Goal: Task Accomplishment & Management: Manage account settings

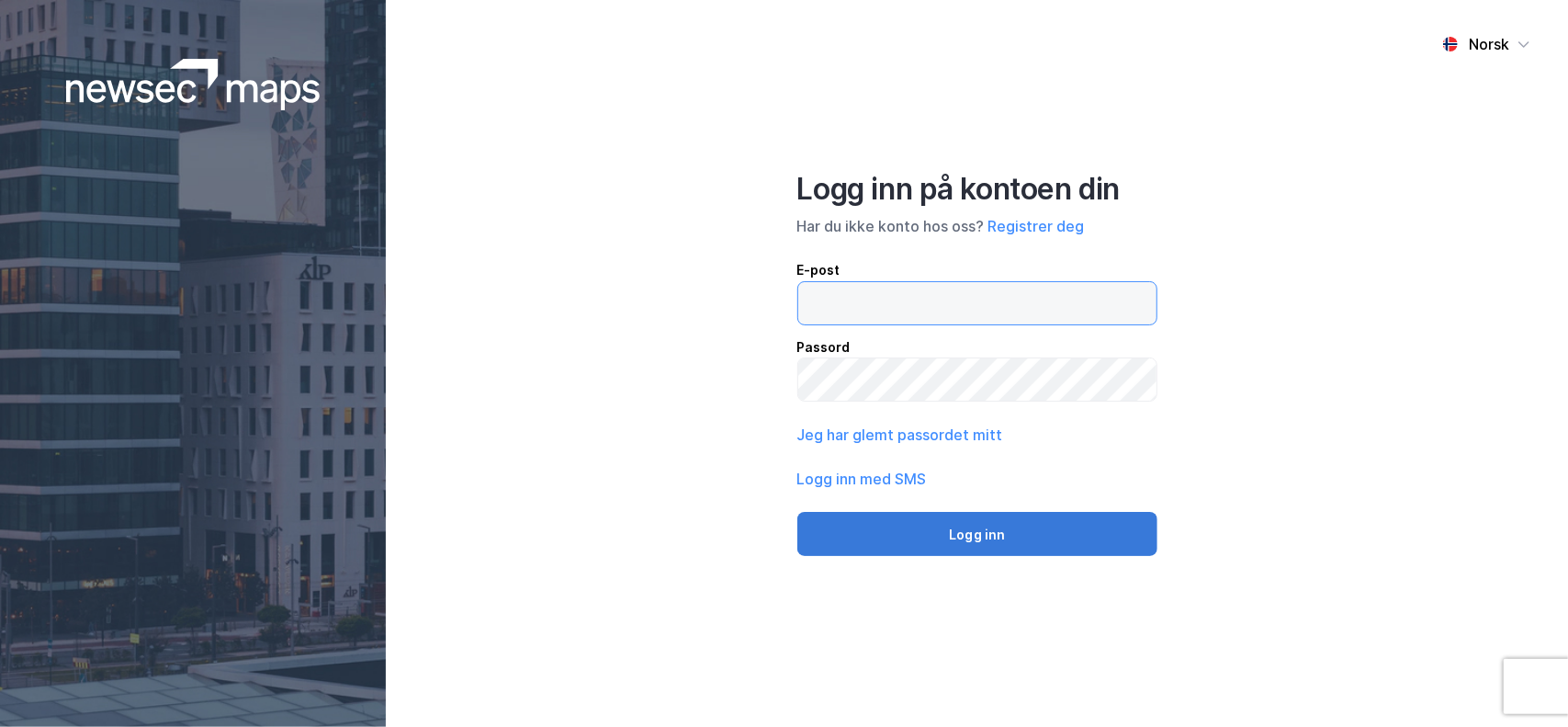
type input "[EMAIL_ADDRESS][PERSON_NAME][DOMAIN_NAME]"
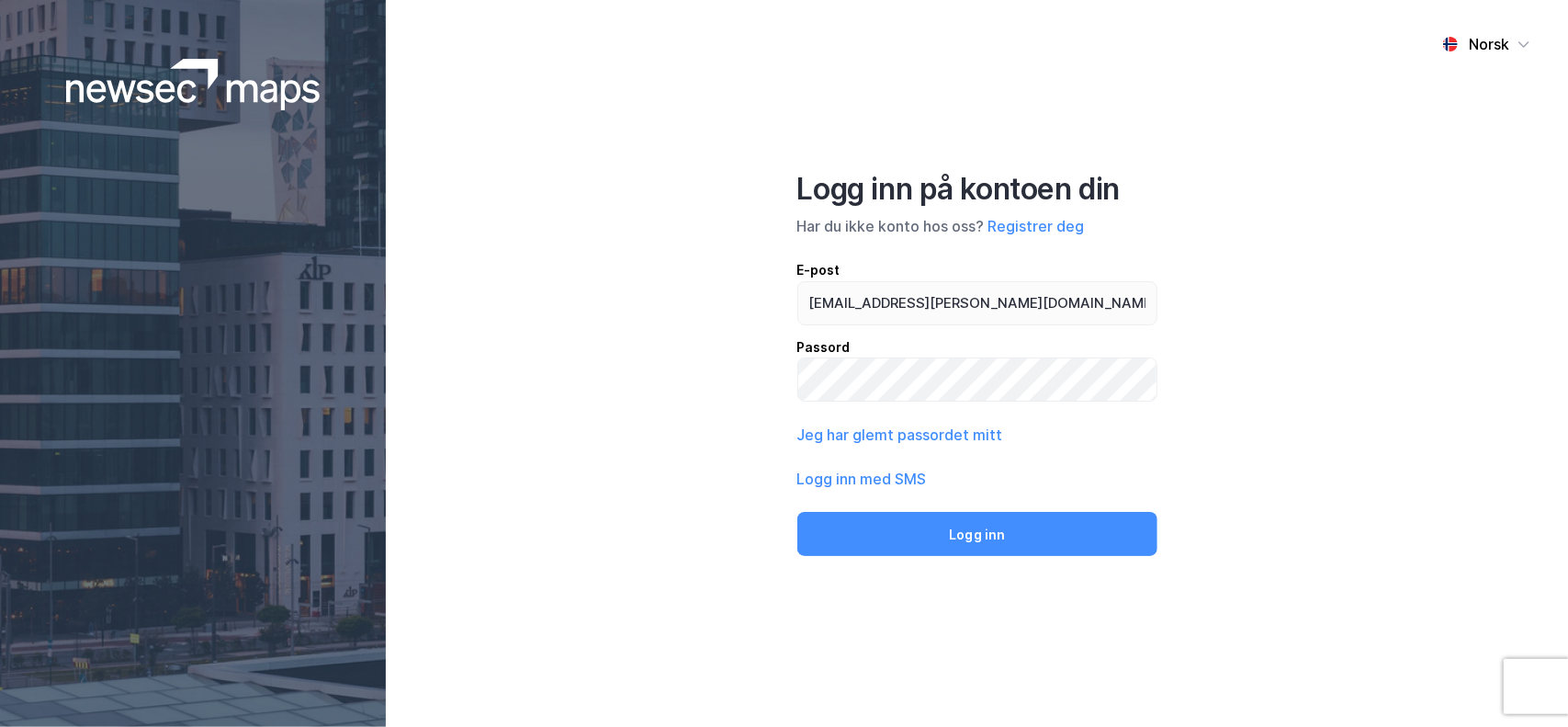
click at [1034, 543] on button "Logg inn" at bounding box center [977, 534] width 361 height 44
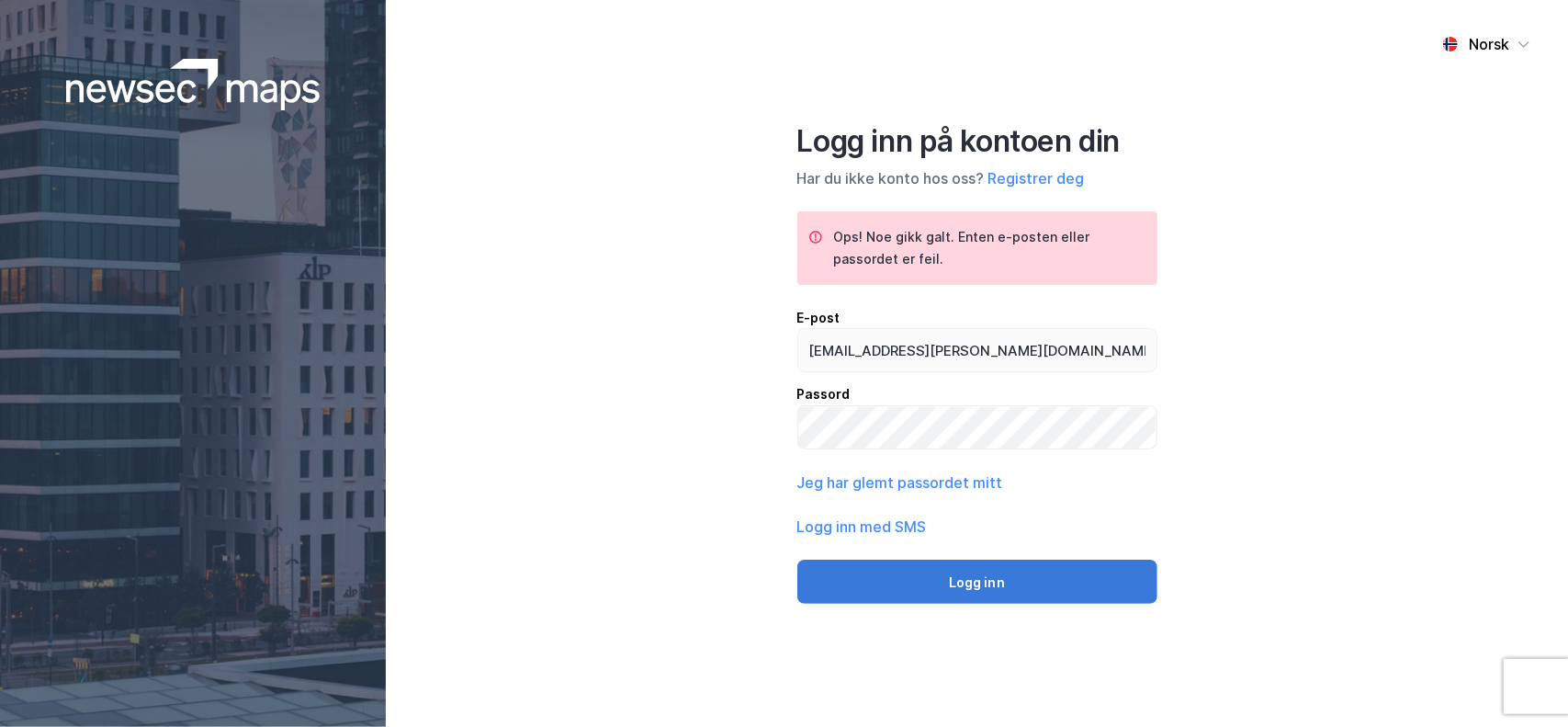
click at [959, 589] on button "Logg inn" at bounding box center [977, 582] width 360 height 44
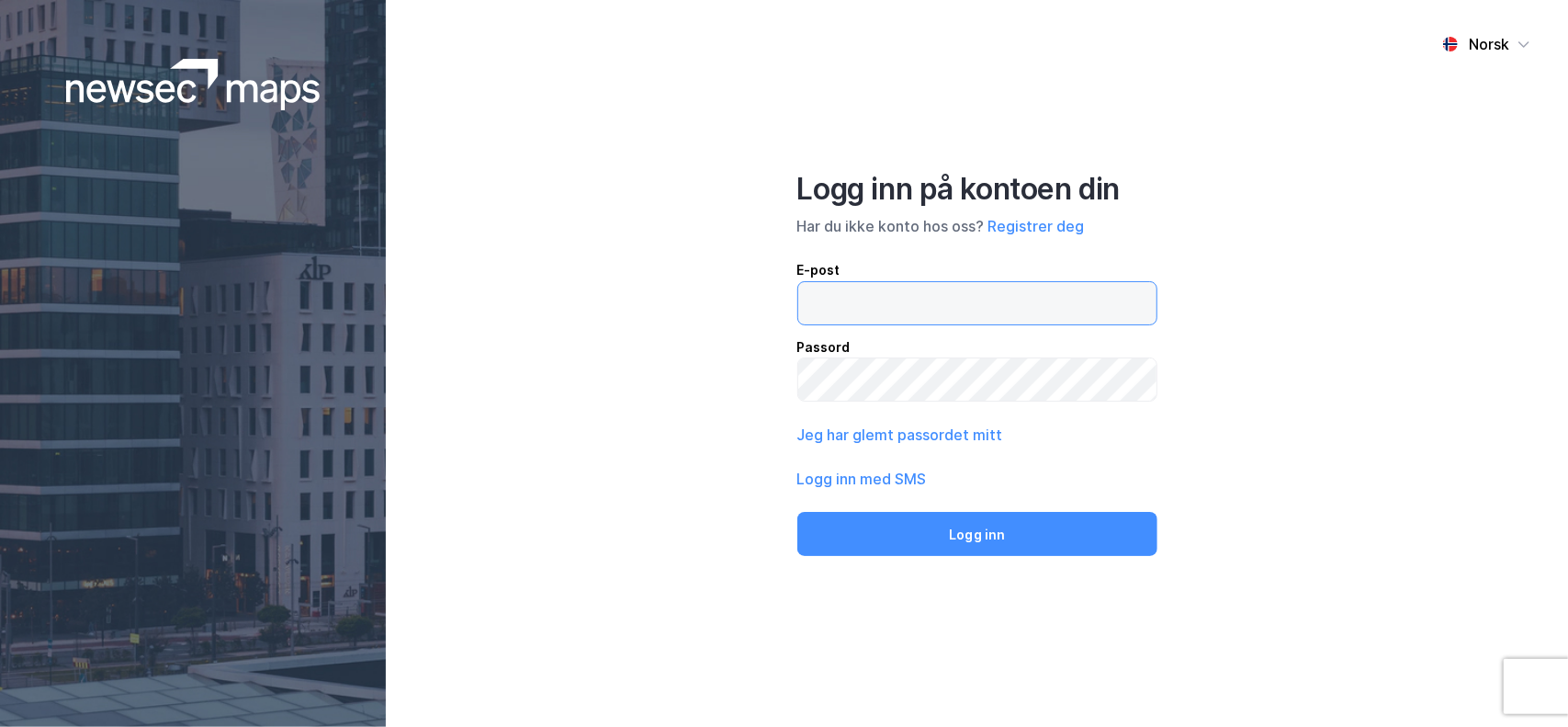
type input "[EMAIL_ADDRESS][PERSON_NAME][DOMAIN_NAME]"
click at [790, 380] on div "Norsk Logg inn på kontoen din Har du ikke konto hos oss? Registrer deg E-post r…" at bounding box center [976, 363] width 1182 height 727
click at [797, 512] on button "Logg inn" at bounding box center [977, 534] width 360 height 44
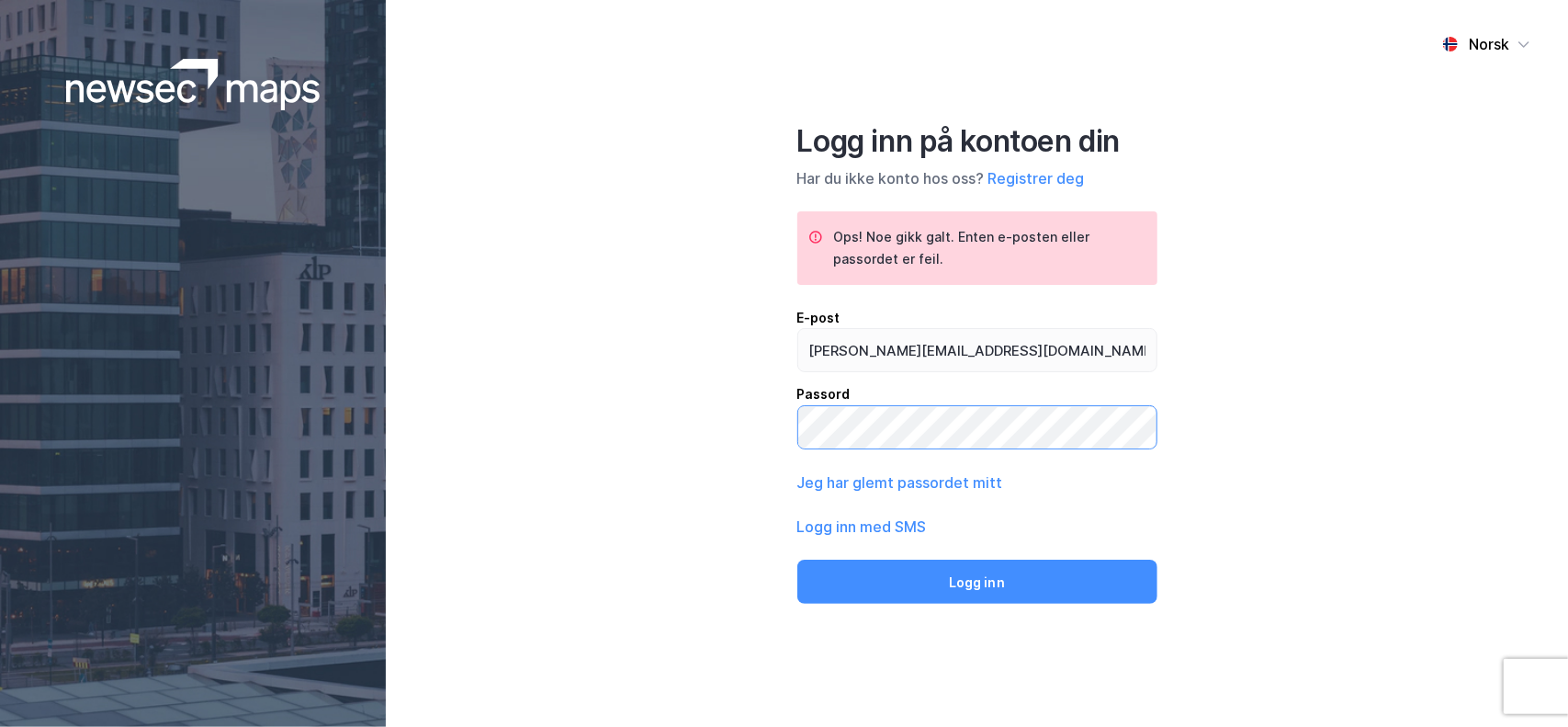
click at [797, 560] on button "Logg inn" at bounding box center [977, 582] width 360 height 44
